Goal: Check status: Check status

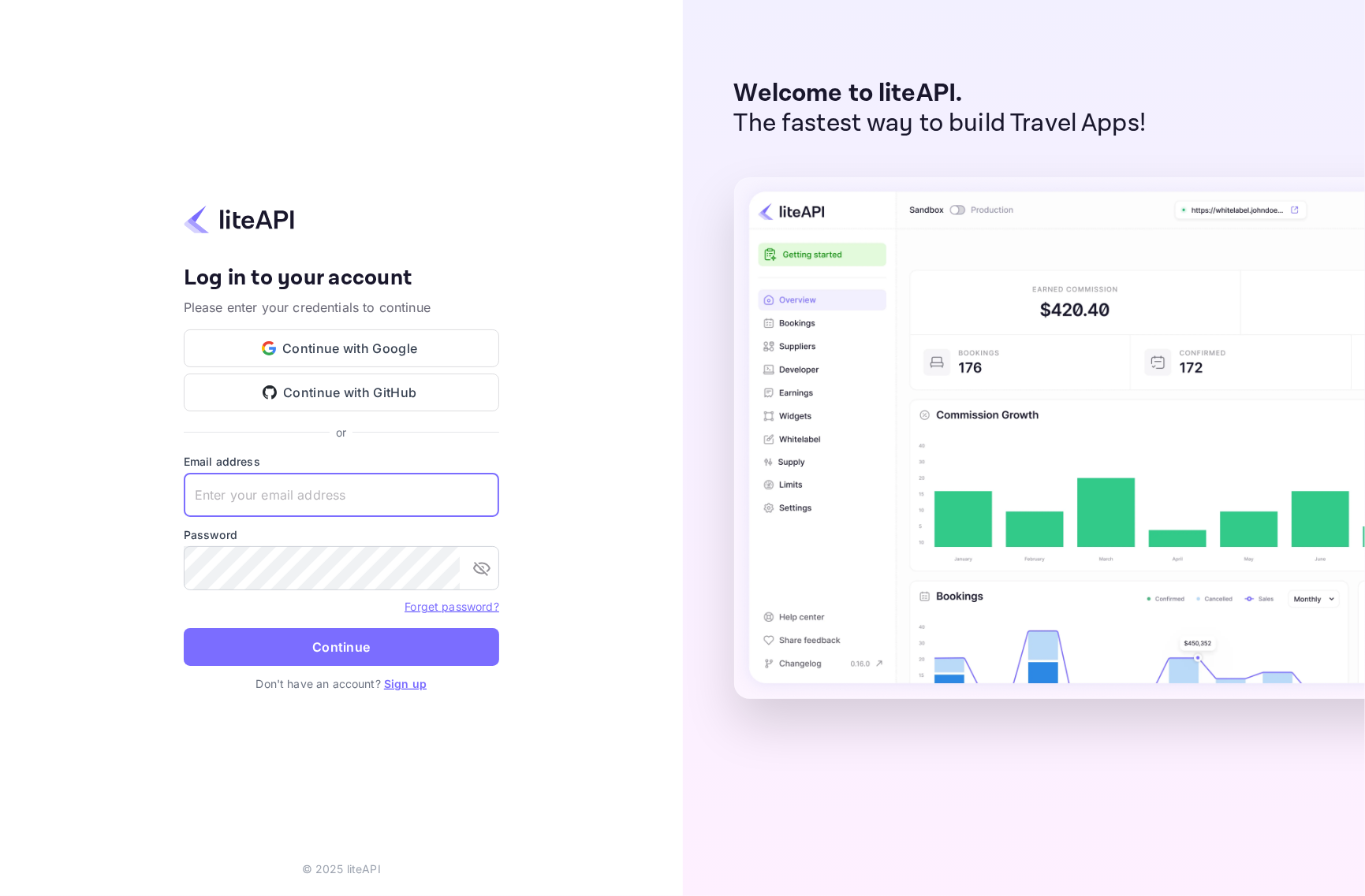
click at [369, 485] on input "text" at bounding box center [341, 494] width 315 height 44
paste input "[EMAIL_ADDRESS][DOMAIN_NAME]"
type input "[EMAIL_ADDRESS][DOMAIN_NAME]"
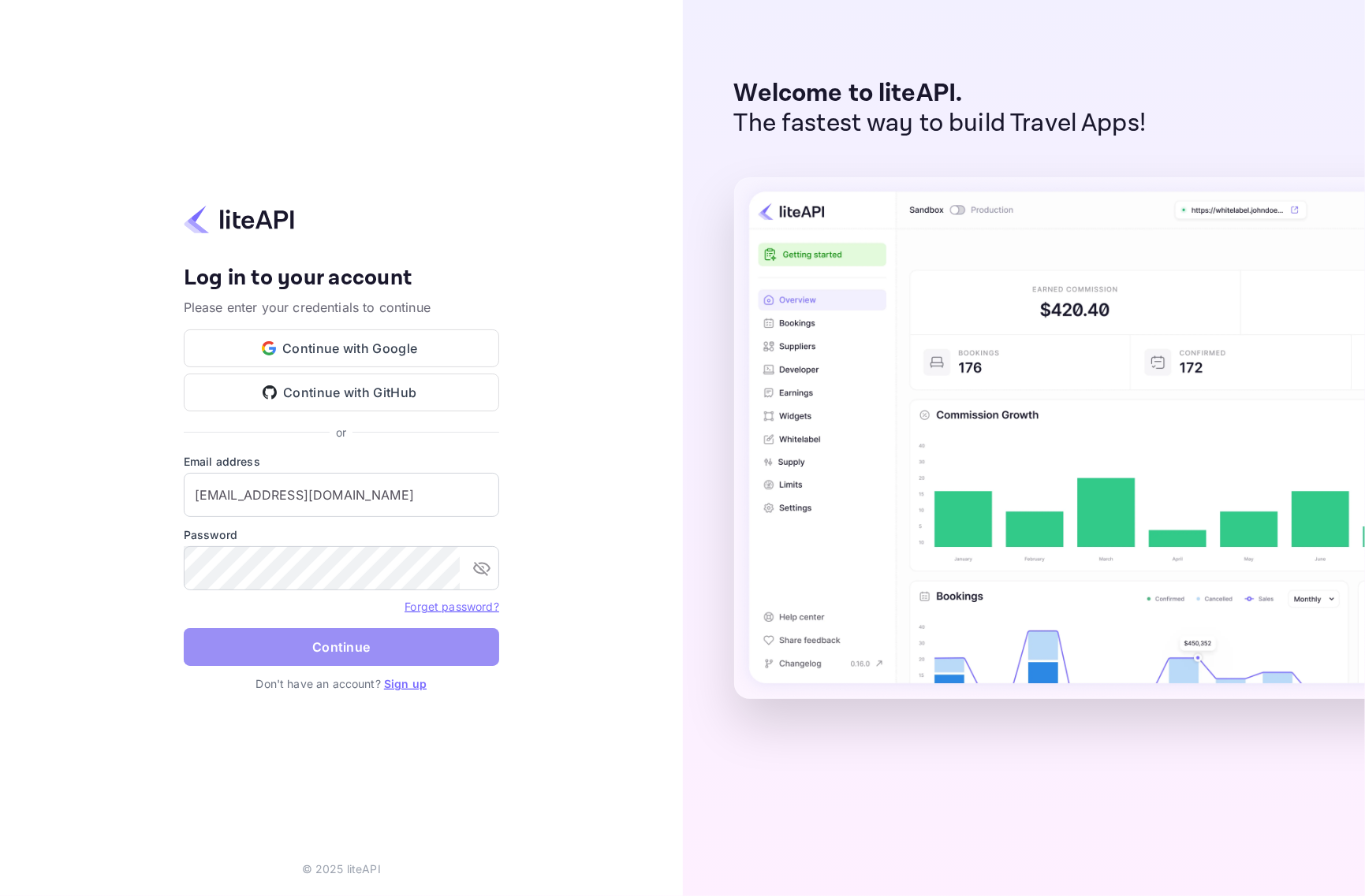
click at [277, 645] on button "Continue" at bounding box center [341, 647] width 315 height 38
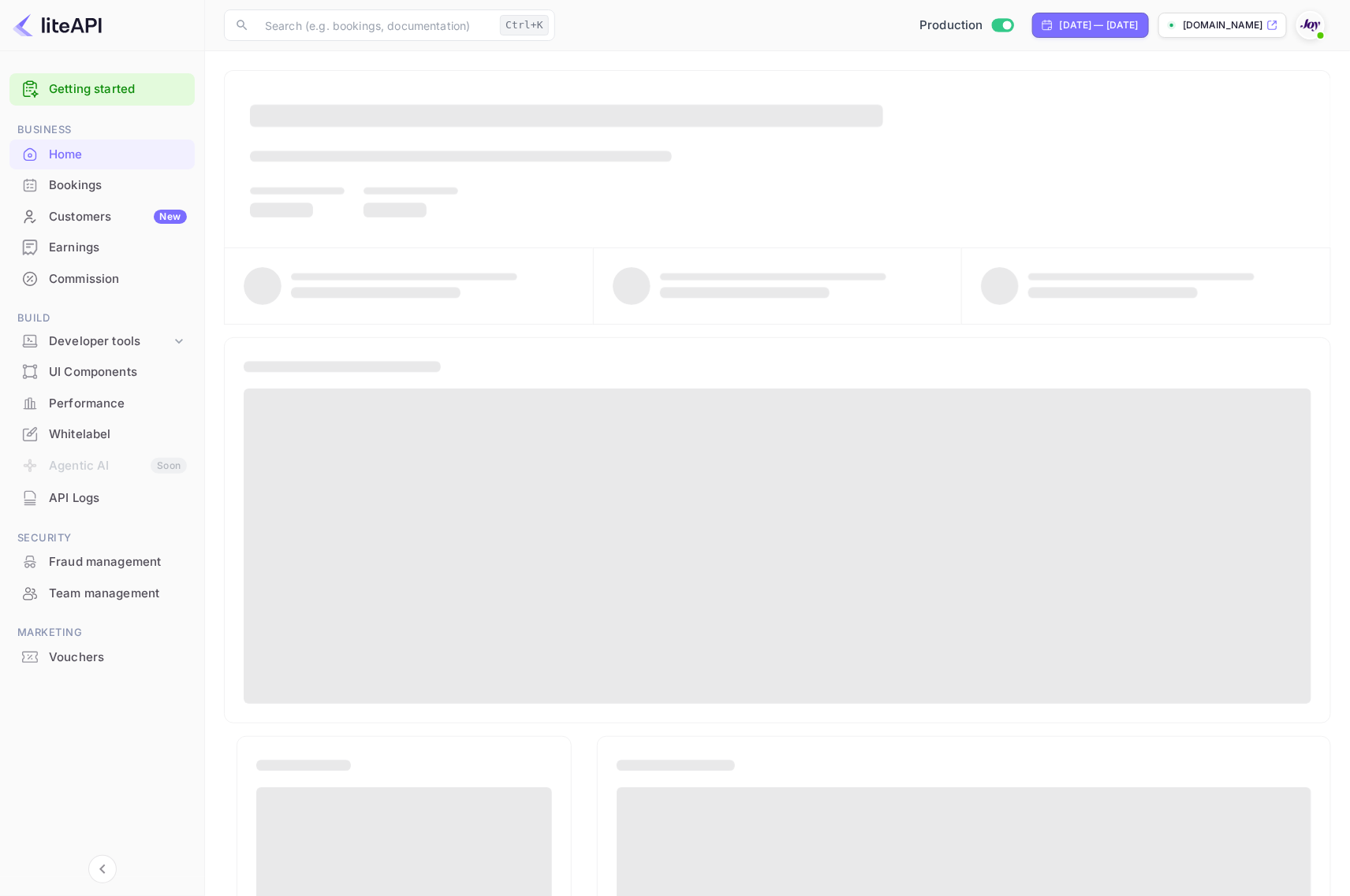
click at [115, 191] on div "Bookings" at bounding box center [117, 185] width 138 height 18
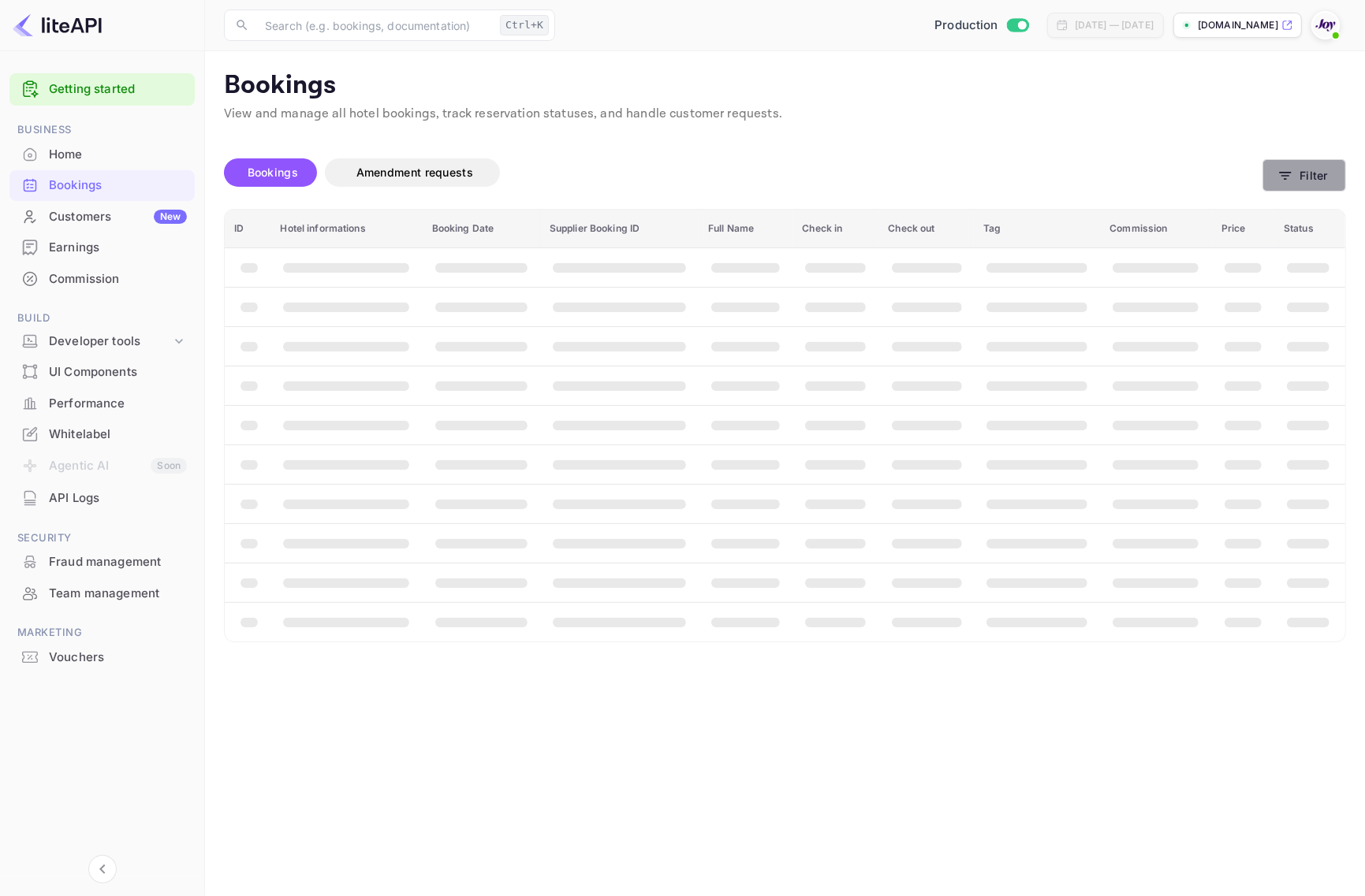
click at [1310, 171] on button "Filter" at bounding box center [1304, 175] width 84 height 33
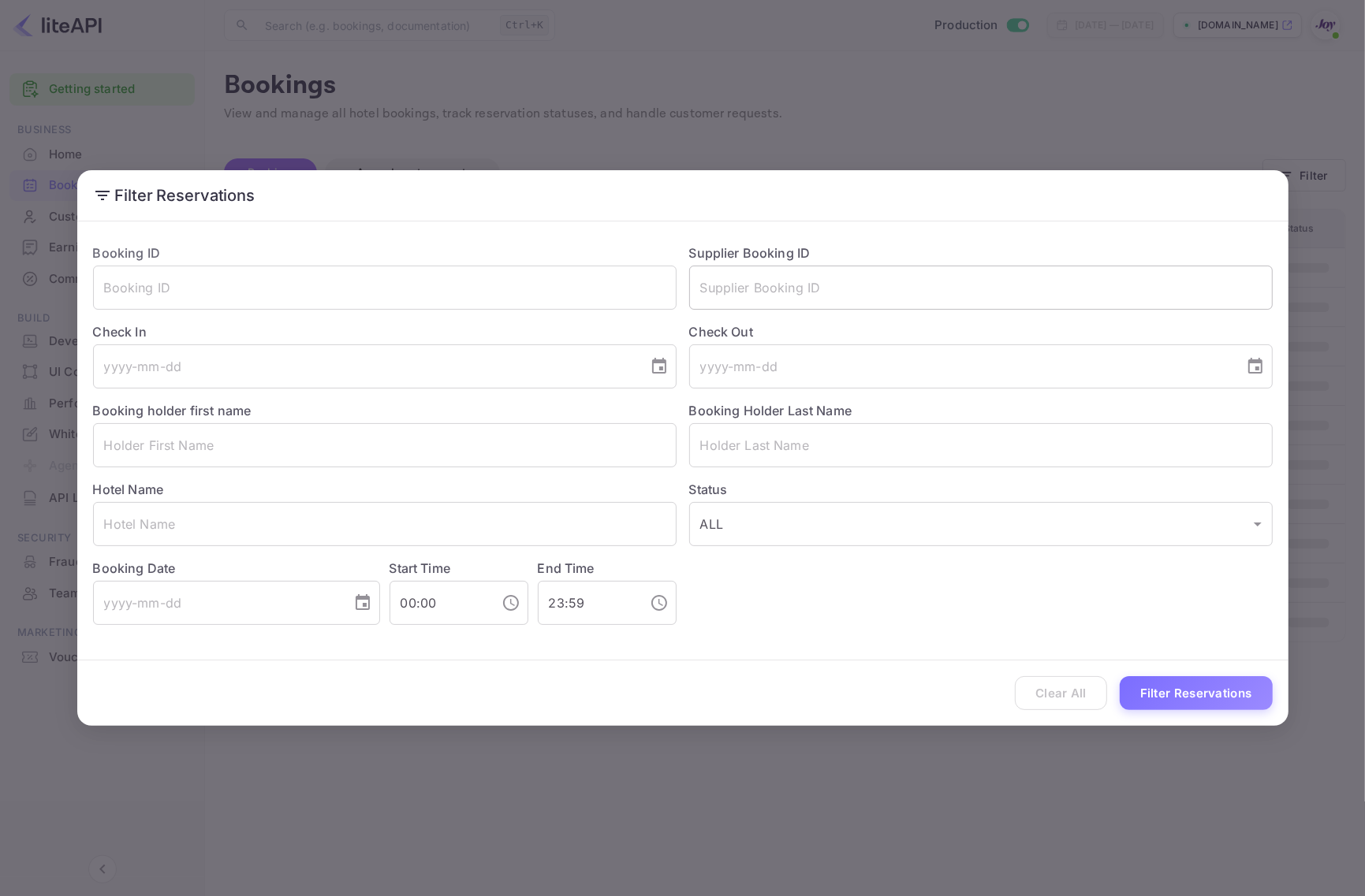
click at [757, 292] on input "text" at bounding box center [981, 287] width 584 height 44
paste input "b@EFDKrVFJ8FX@2"
type input "b@EFDKrVFJ8FX@2"
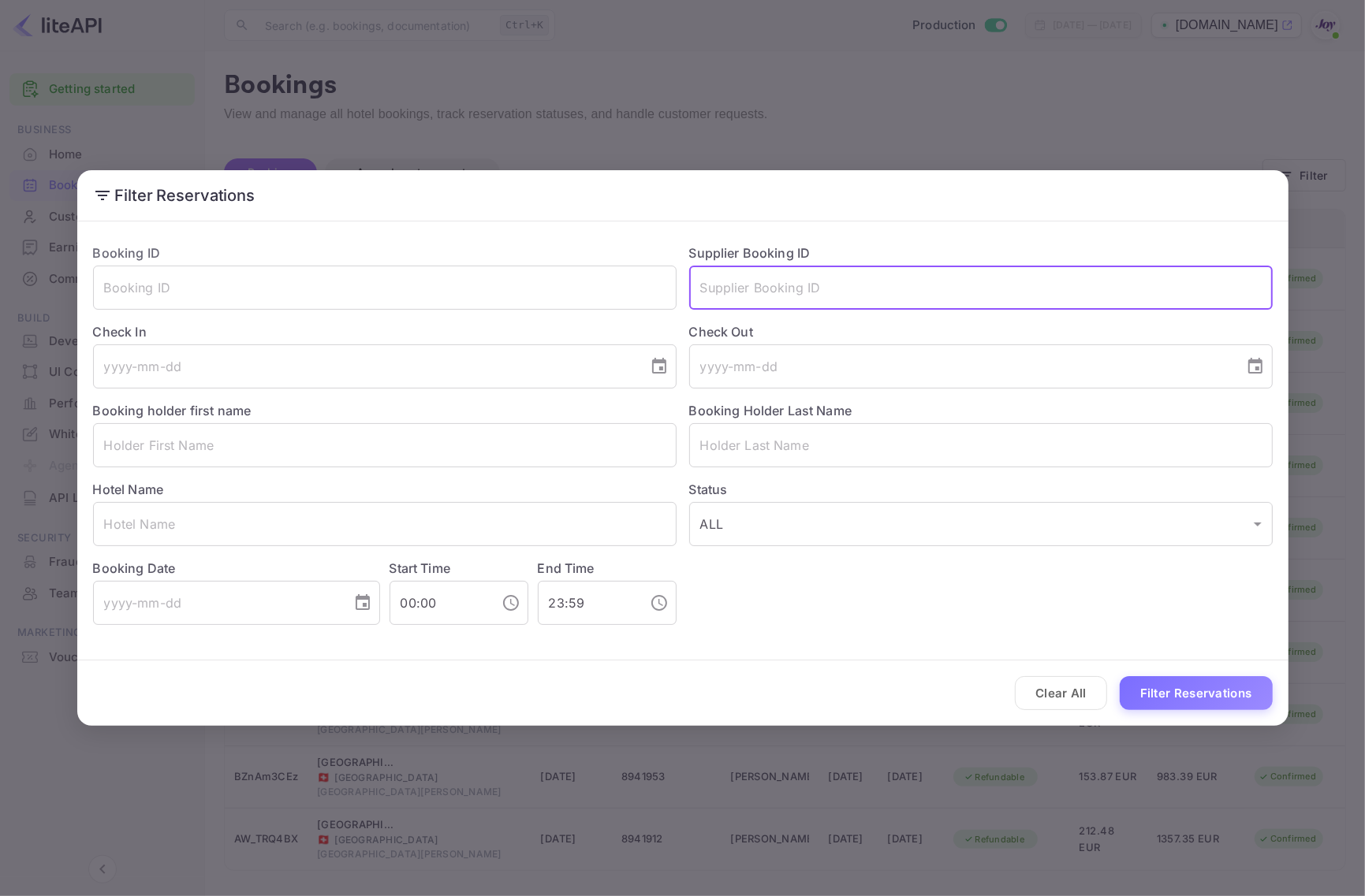
click at [767, 293] on input "text" at bounding box center [981, 287] width 584 height 44
paste input "8516619"
type input "8516619"
click at [1232, 686] on button "Filter Reservations" at bounding box center [1196, 693] width 153 height 34
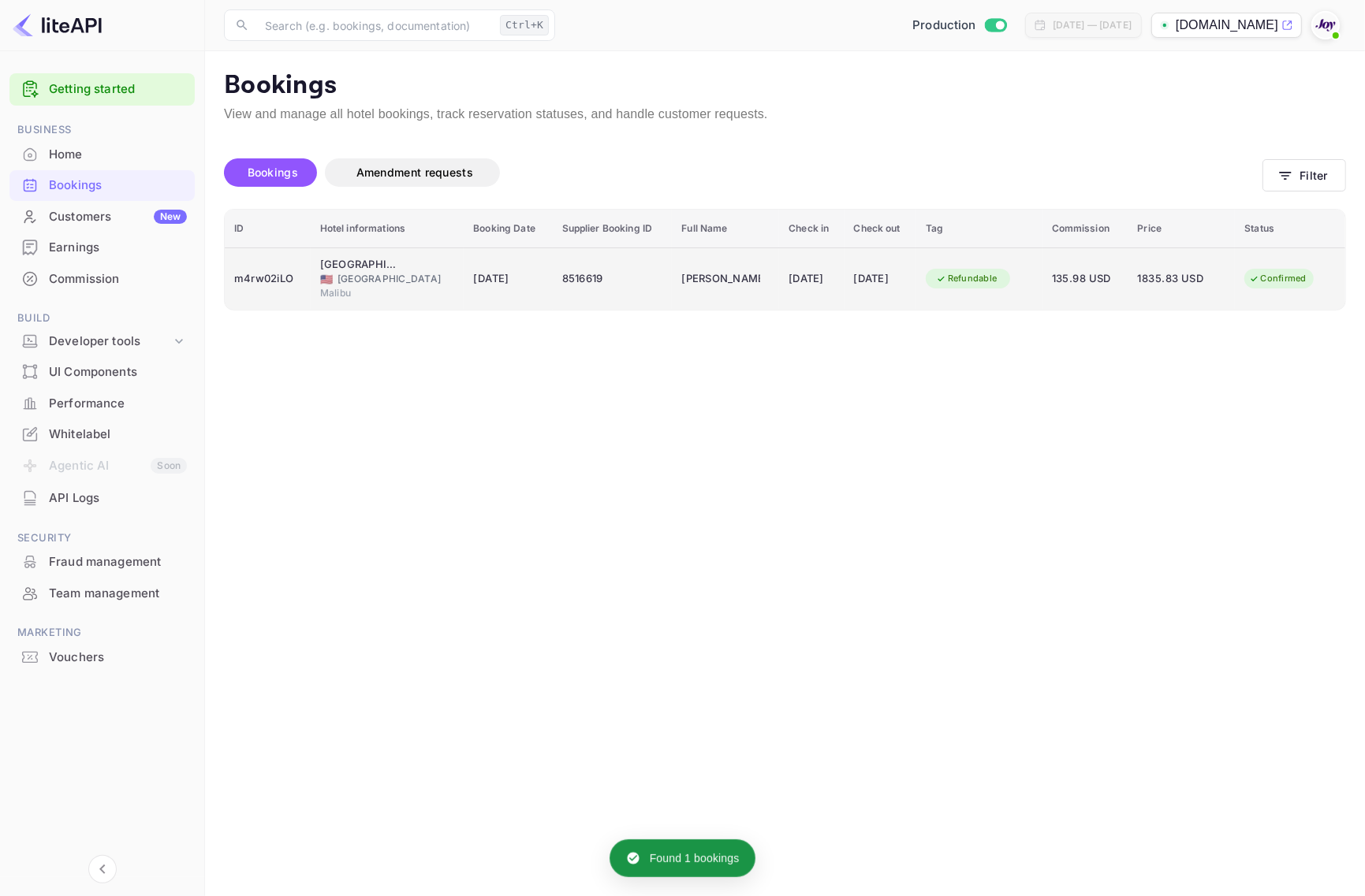
click at [253, 281] on div "m4rw02iLO" at bounding box center [268, 279] width 67 height 25
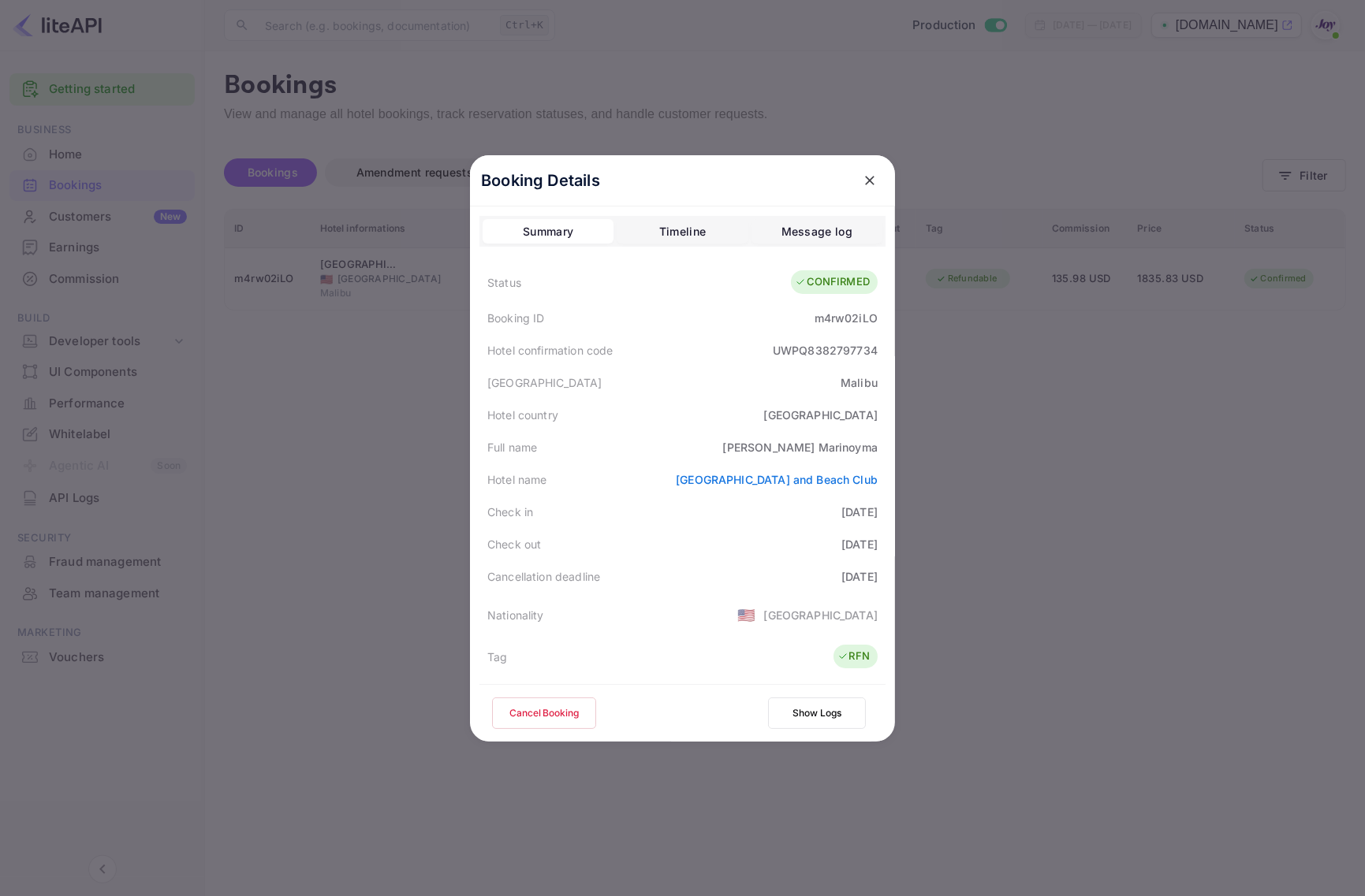
click at [863, 317] on div "m4rw02iLO" at bounding box center [846, 318] width 63 height 17
copy div "m4rw02iLO"
click at [681, 369] on div "Hotel city Malibu" at bounding box center [682, 382] width 406 height 33
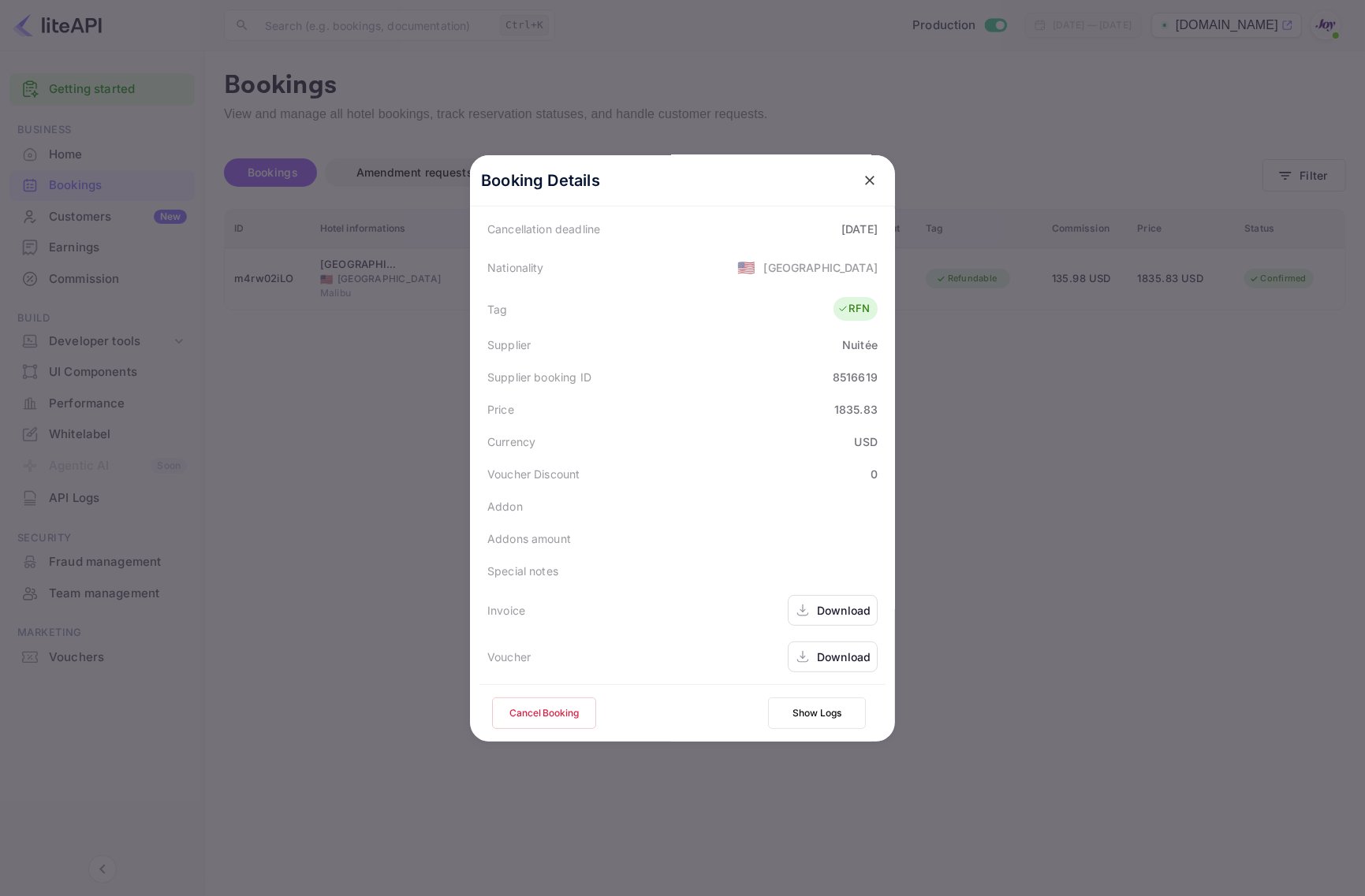
scroll to position [351, 0]
click at [1100, 466] on div at bounding box center [682, 448] width 1365 height 896
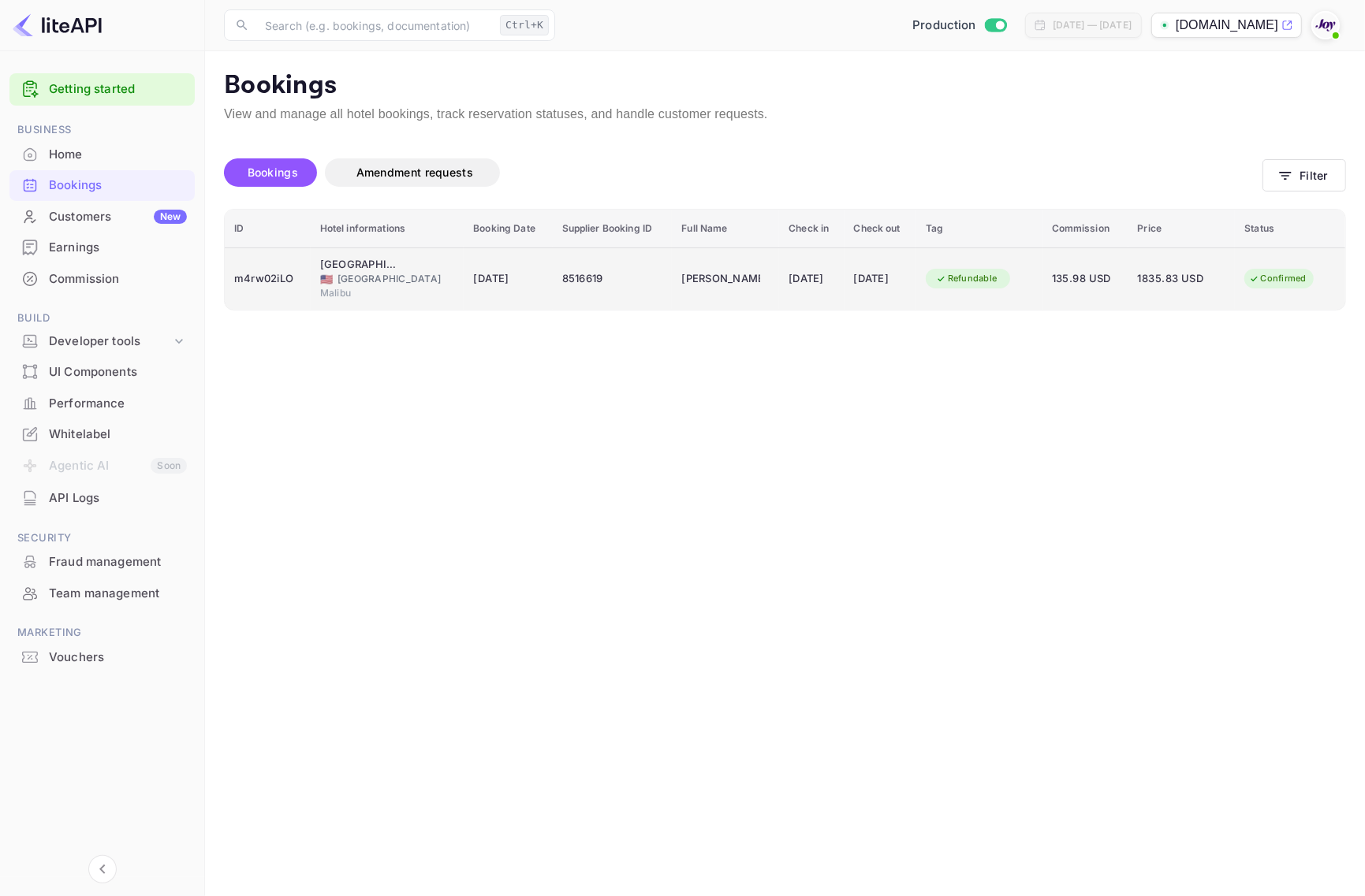
click at [261, 278] on div "m4rw02iLO" at bounding box center [268, 279] width 67 height 25
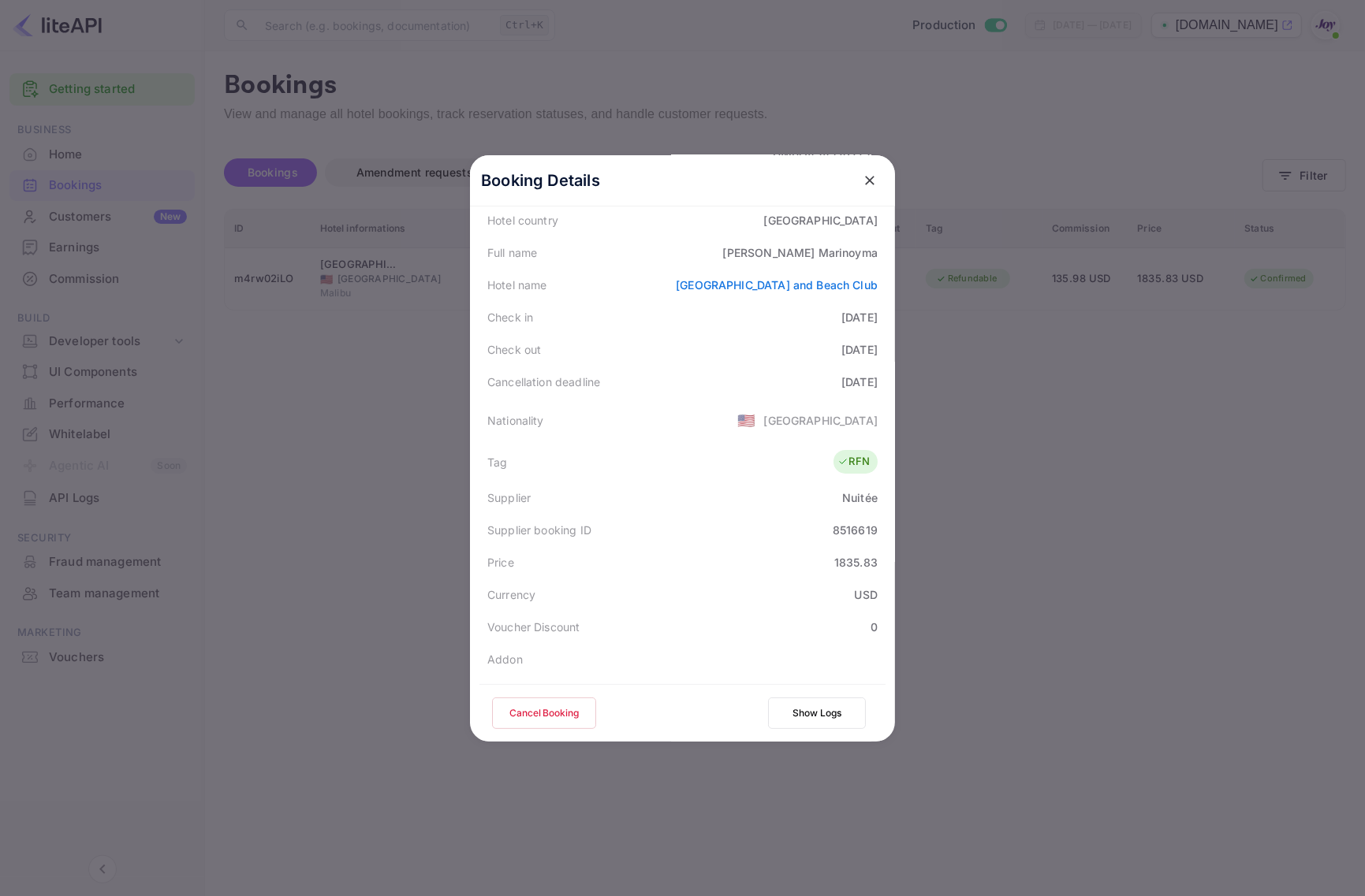
scroll to position [0, 0]
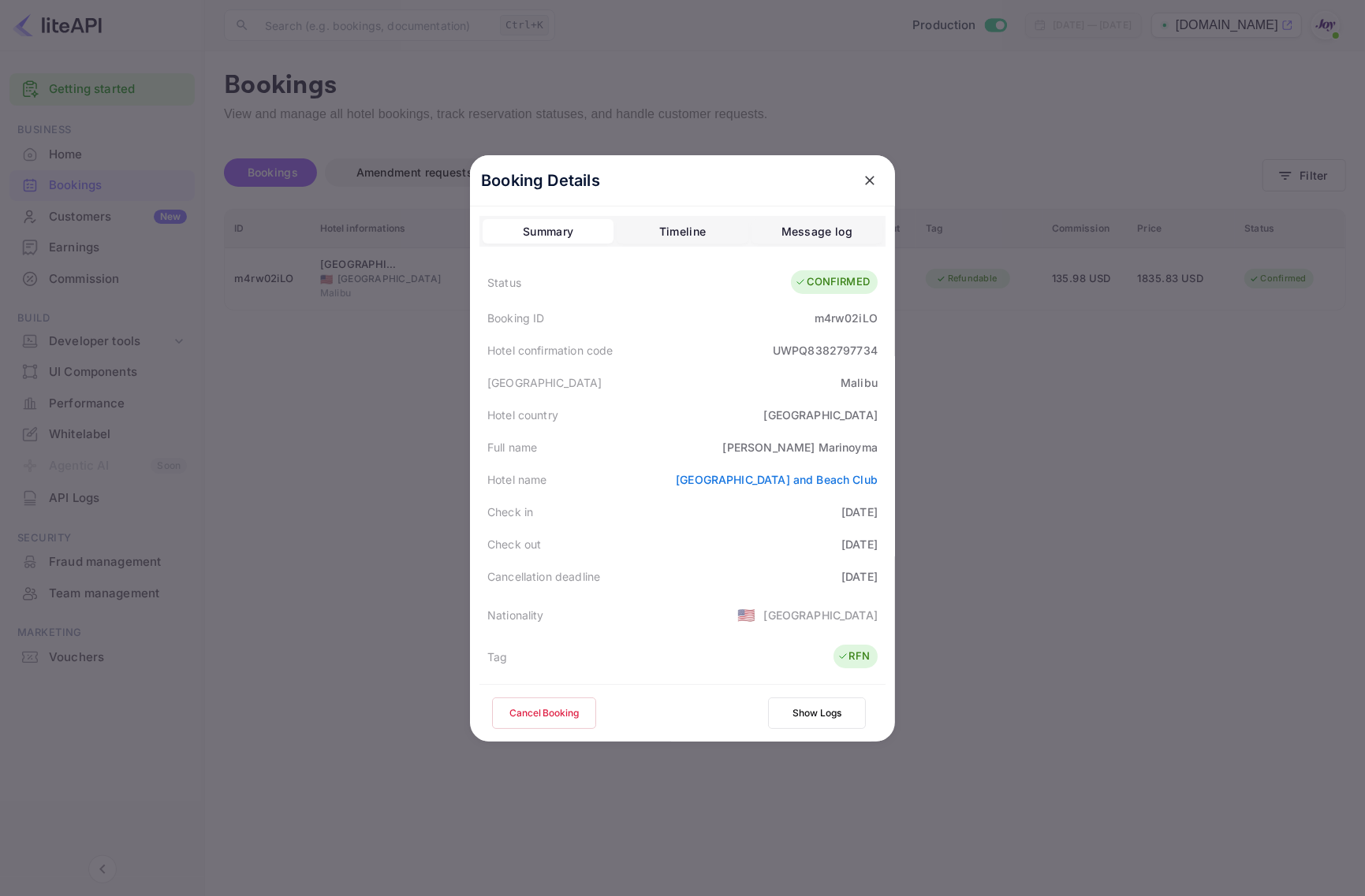
drag, startPoint x: 975, startPoint y: 575, endPoint x: 947, endPoint y: 577, distance: 28.1
click at [975, 574] on div at bounding box center [682, 448] width 1365 height 896
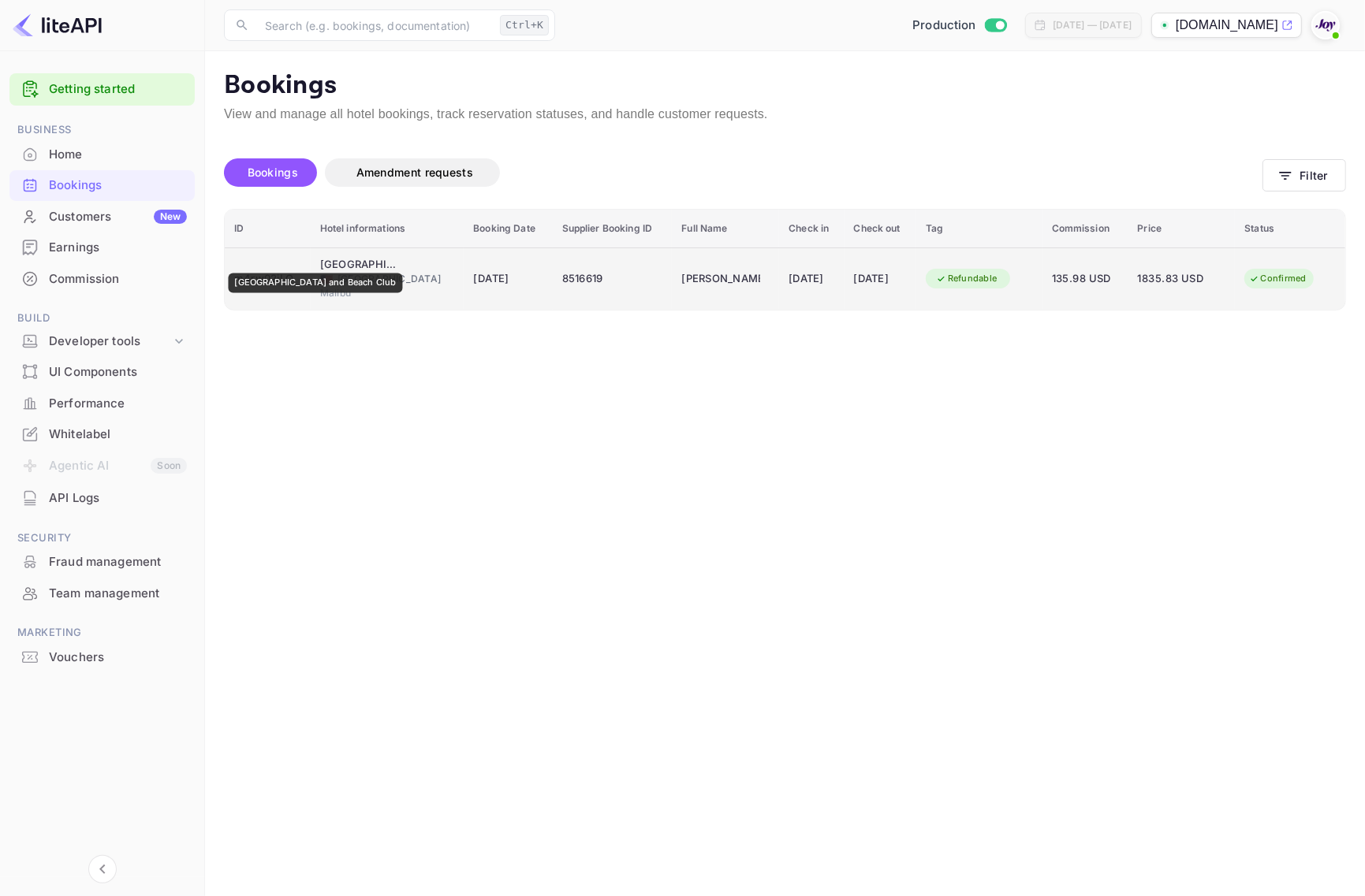
click at [320, 263] on div "Calamigos Guest Ranch and Beach Club" at bounding box center [359, 265] width 79 height 16
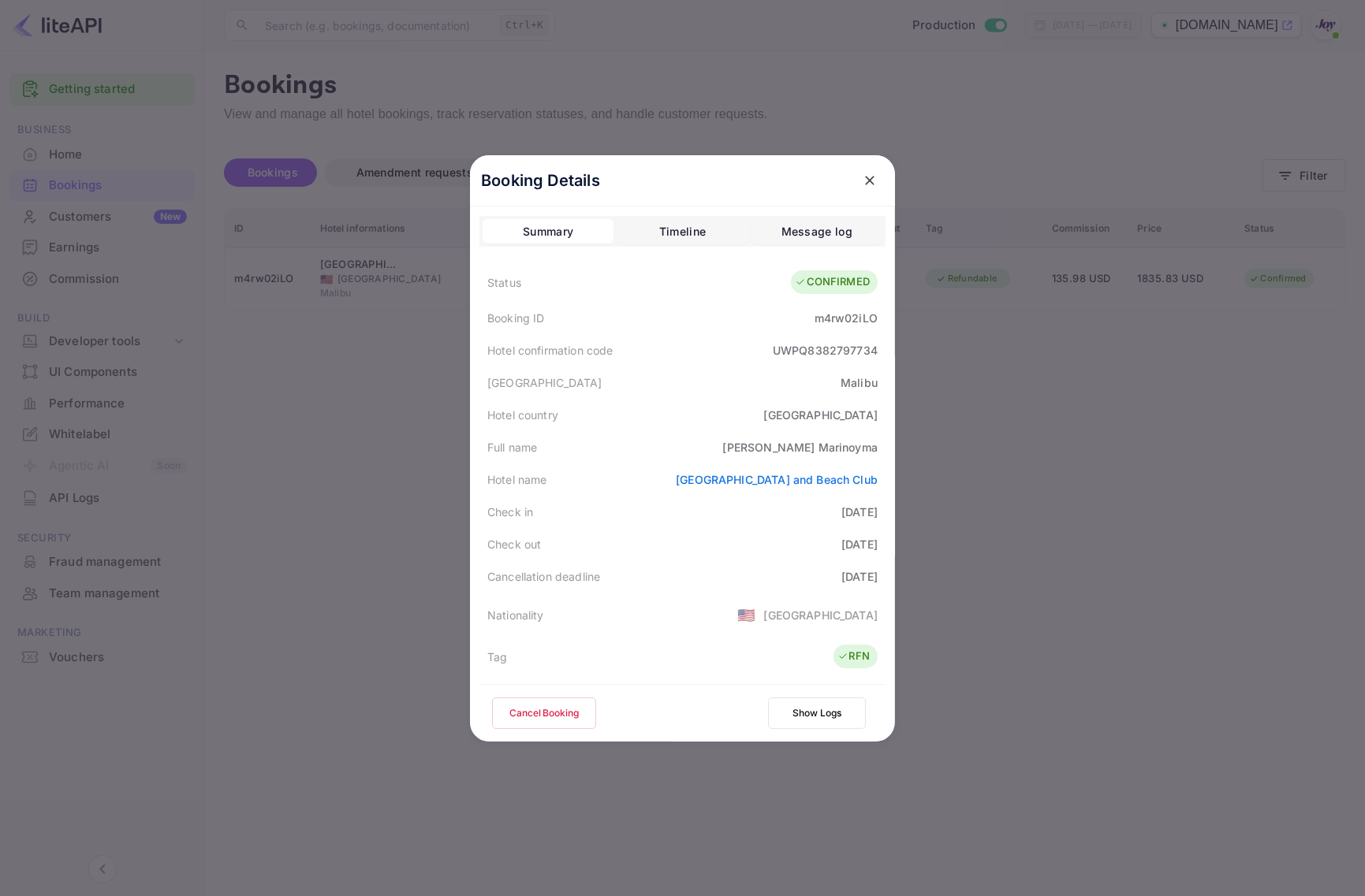
click at [854, 447] on div "Gary Marinoyma" at bounding box center [800, 448] width 155 height 17
copy div "Marinoyma"
